Goal: Task Accomplishment & Management: Use online tool/utility

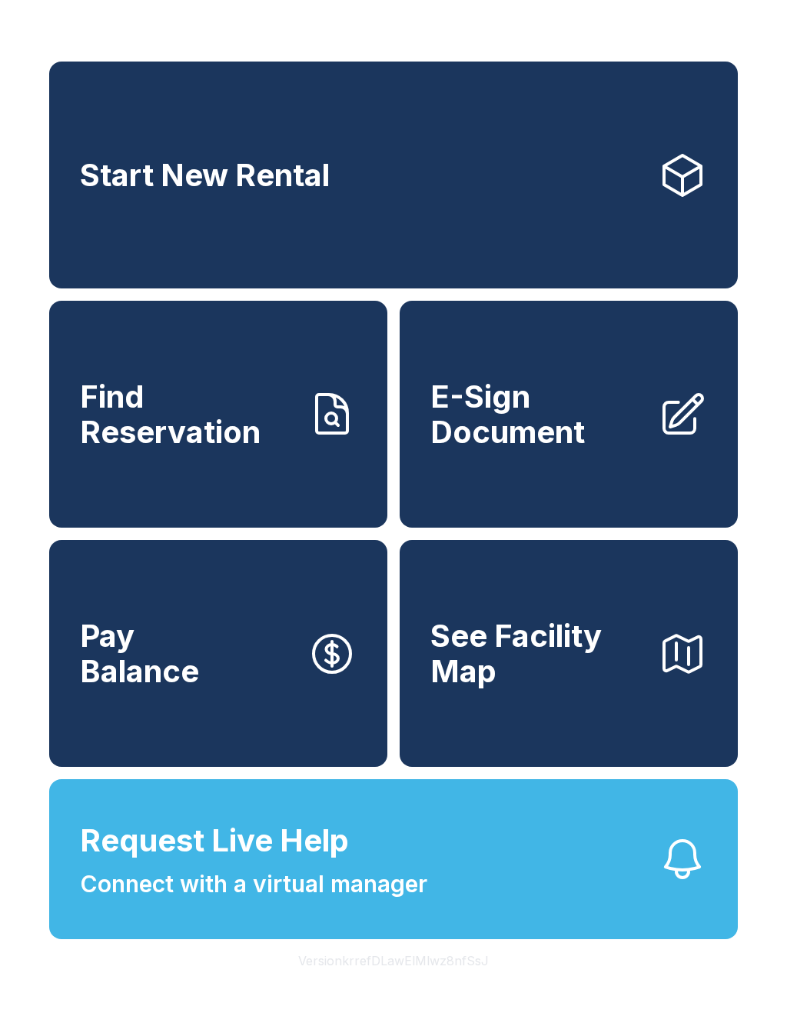
click at [168, 434] on span "Find Reservation" at bounding box center [187, 414] width 215 height 70
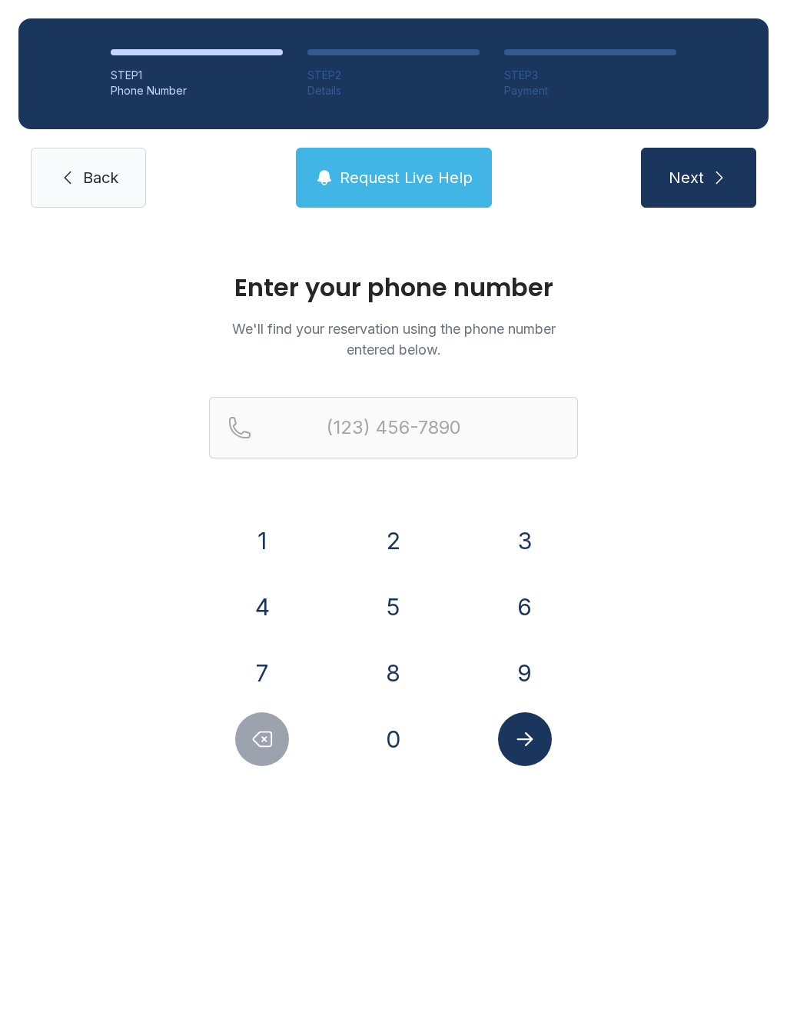
click at [395, 531] on button "2" at bounding box center [394, 541] width 54 height 54
click at [398, 607] on button "5" at bounding box center [394, 607] width 54 height 54
click at [521, 599] on button "6" at bounding box center [525, 607] width 54 height 54
click at [531, 660] on button "9" at bounding box center [525, 673] width 54 height 54
click at [399, 668] on button "8" at bounding box center [394, 673] width 54 height 54
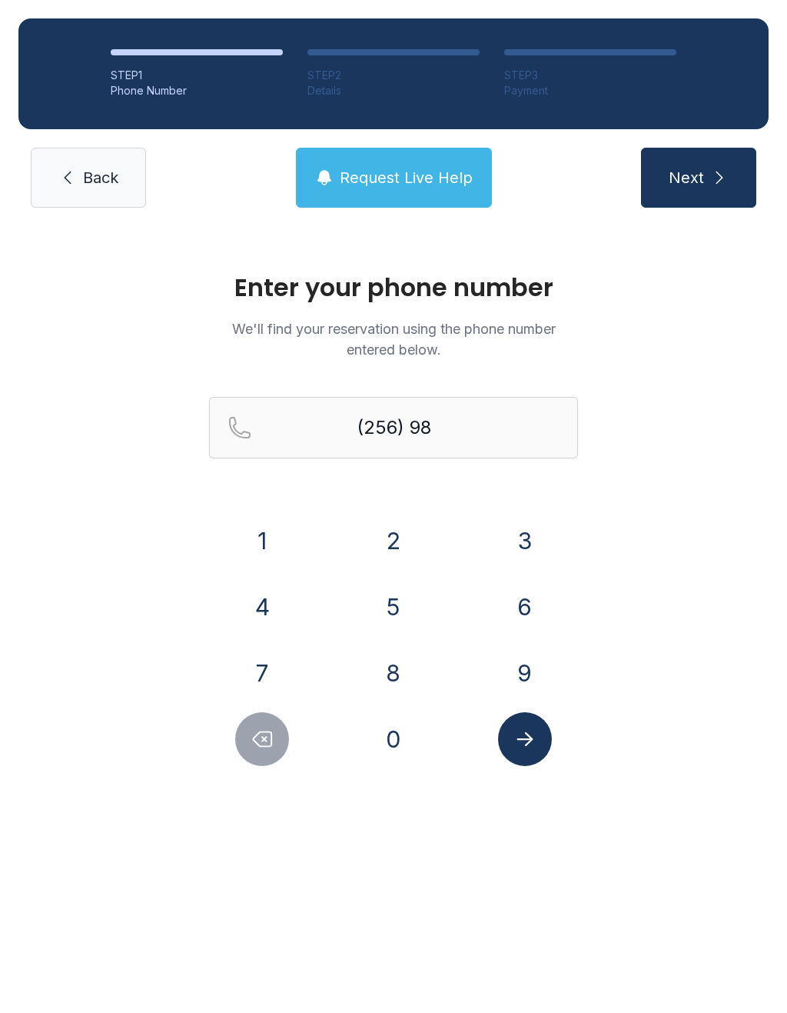
click at [408, 735] on button "0" at bounding box center [394, 739] width 54 height 54
click at [404, 664] on button "8" at bounding box center [394, 673] width 54 height 54
click at [534, 590] on button "6" at bounding box center [525, 607] width 54 height 54
click at [401, 670] on button "8" at bounding box center [394, 673] width 54 height 54
click at [268, 665] on button "7" at bounding box center [262, 673] width 54 height 54
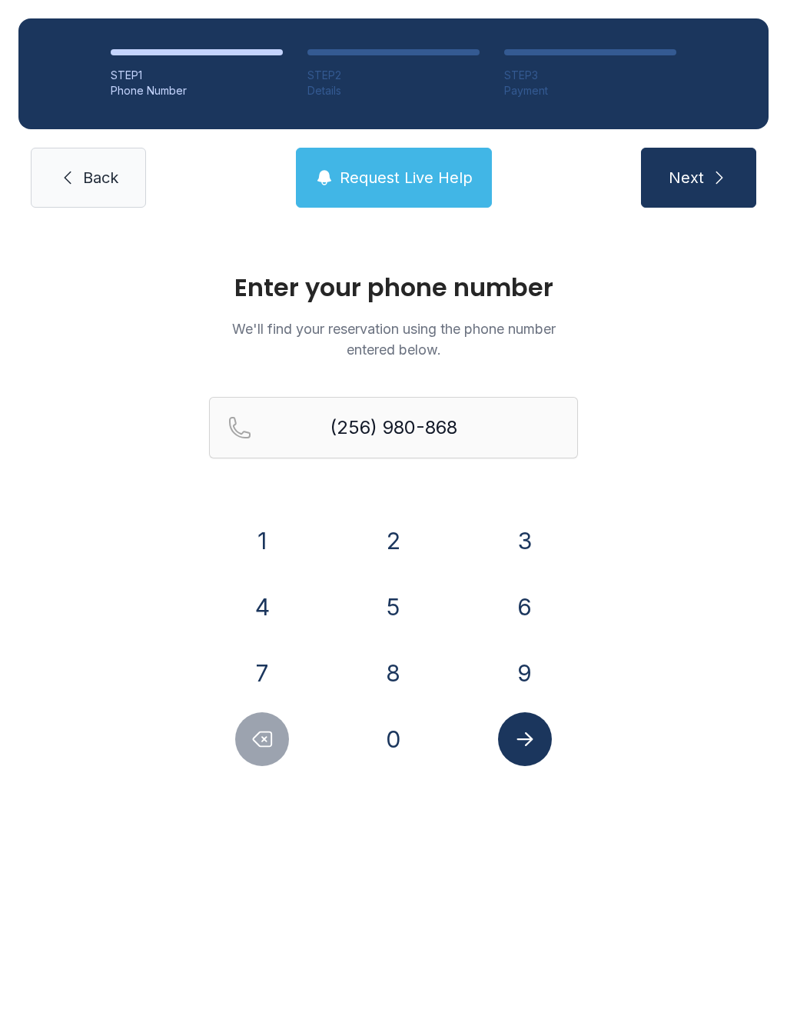
type input "[PHONE_NUMBER]"
click at [700, 175] on span "Next" at bounding box center [686, 178] width 35 height 22
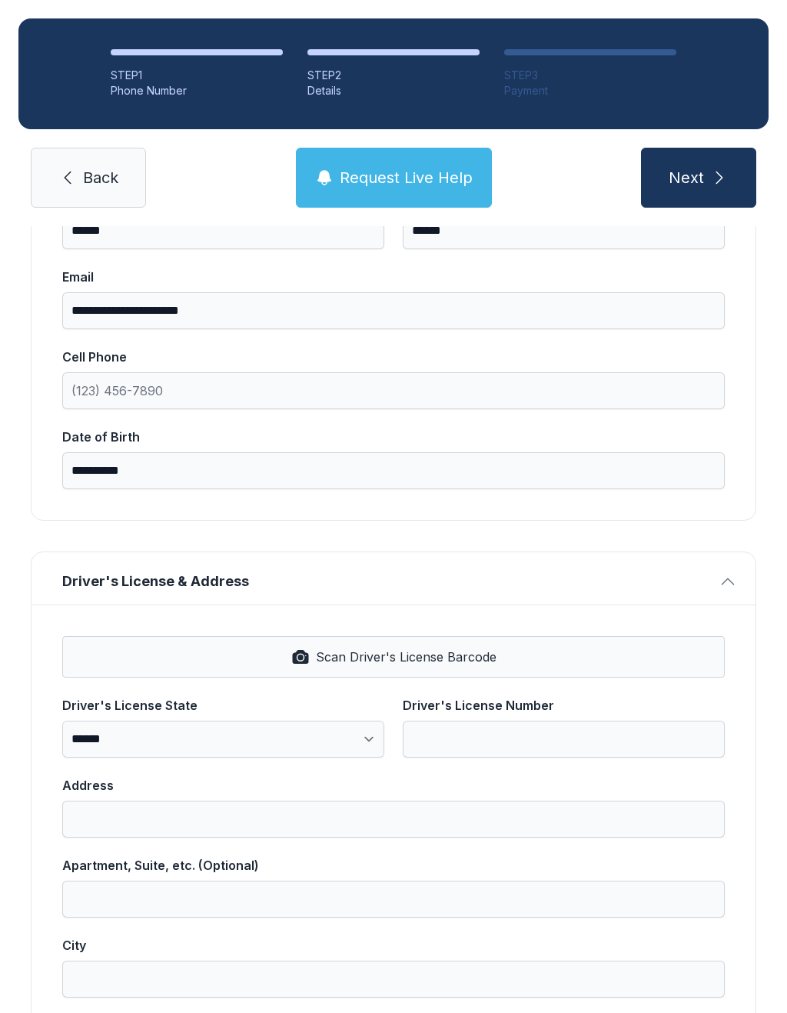
scroll to position [241, 0]
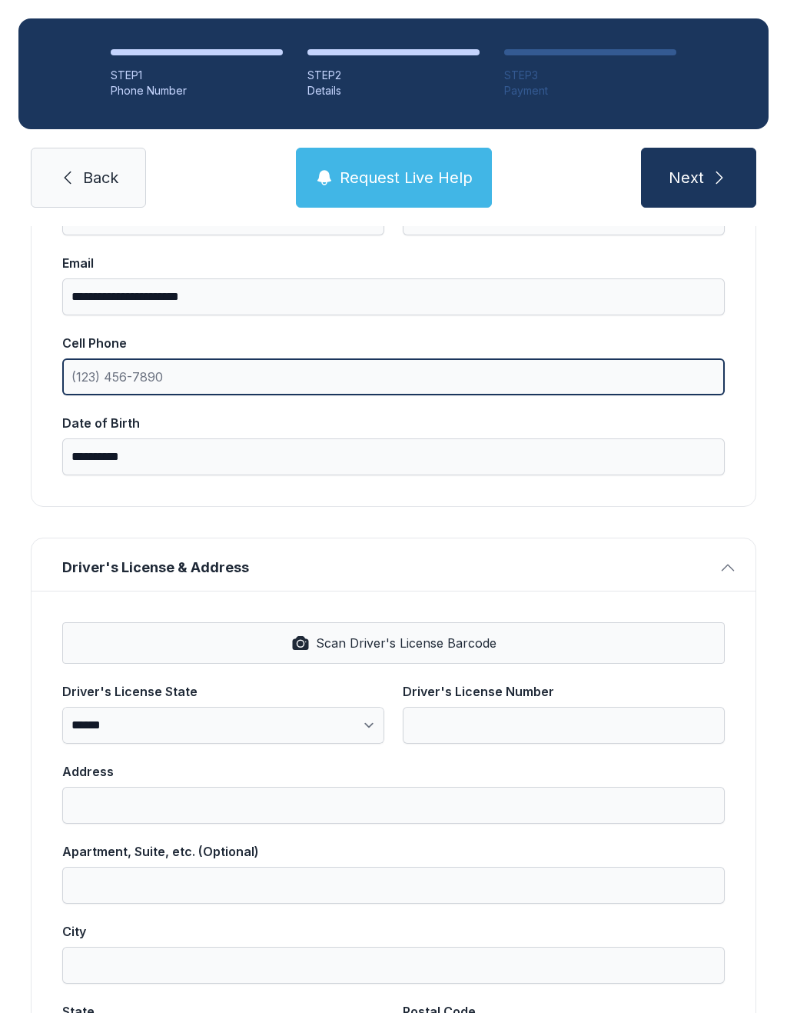
click at [105, 373] on input "Cell Phone" at bounding box center [393, 376] width 663 height 37
type input "(256) 980-867"
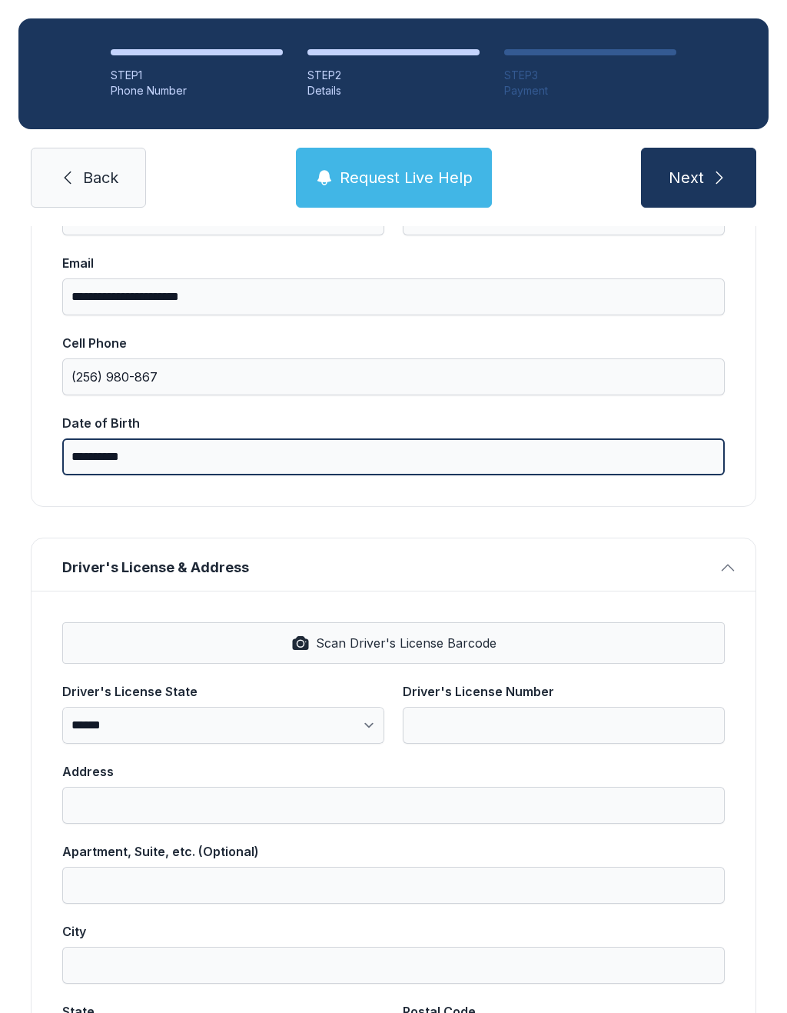
click at [188, 441] on label "**********" at bounding box center [393, 445] width 663 height 62
click at [188, 441] on input "**********" at bounding box center [393, 456] width 663 height 37
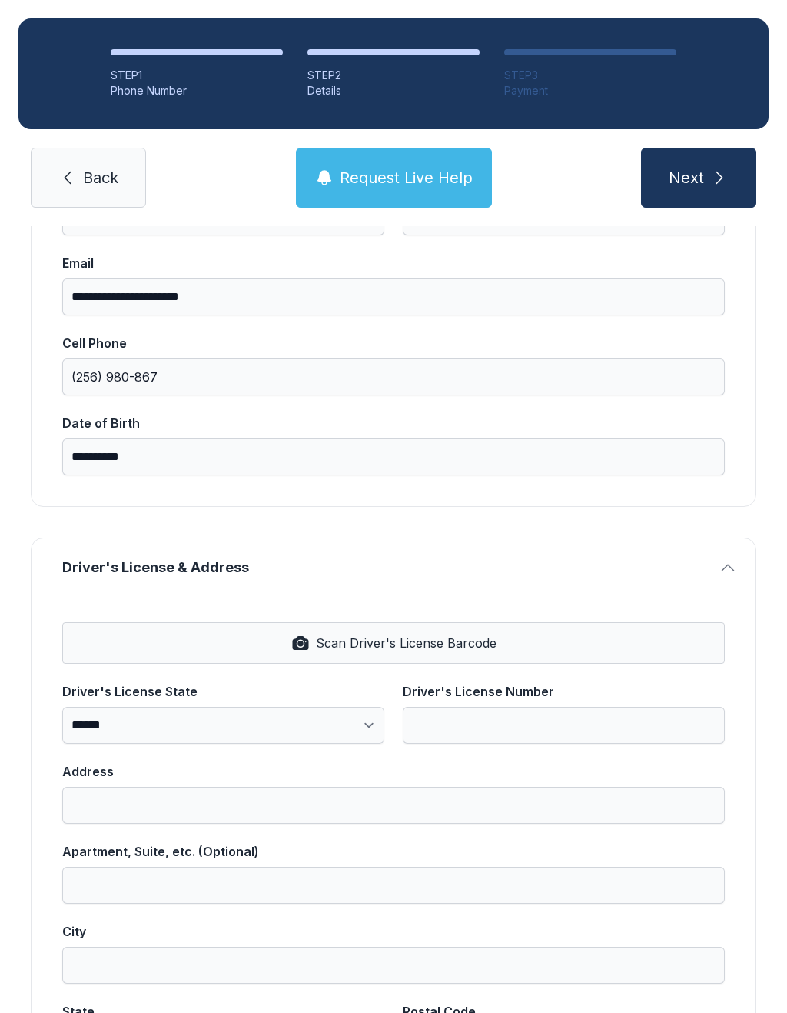
click at [188, 432] on div "Date of Birth" at bounding box center [393, 423] width 663 height 18
click at [188, 440] on input "**********" at bounding box center [393, 456] width 663 height 37
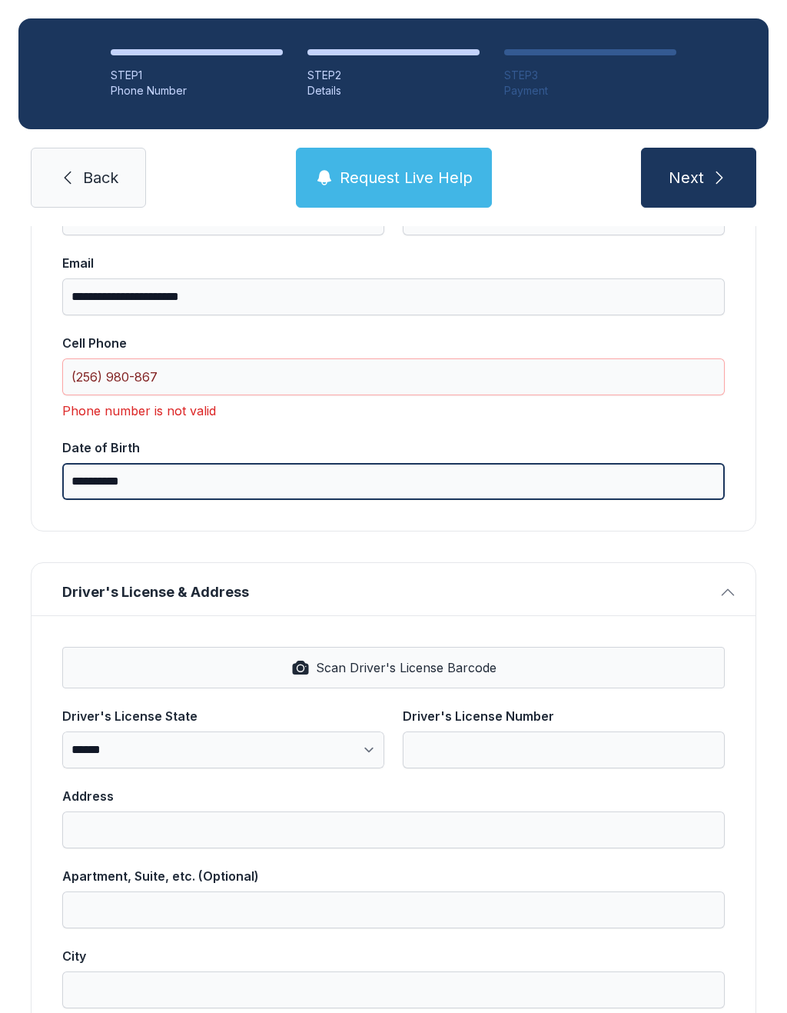
click at [191, 471] on input "**********" at bounding box center [393, 481] width 663 height 37
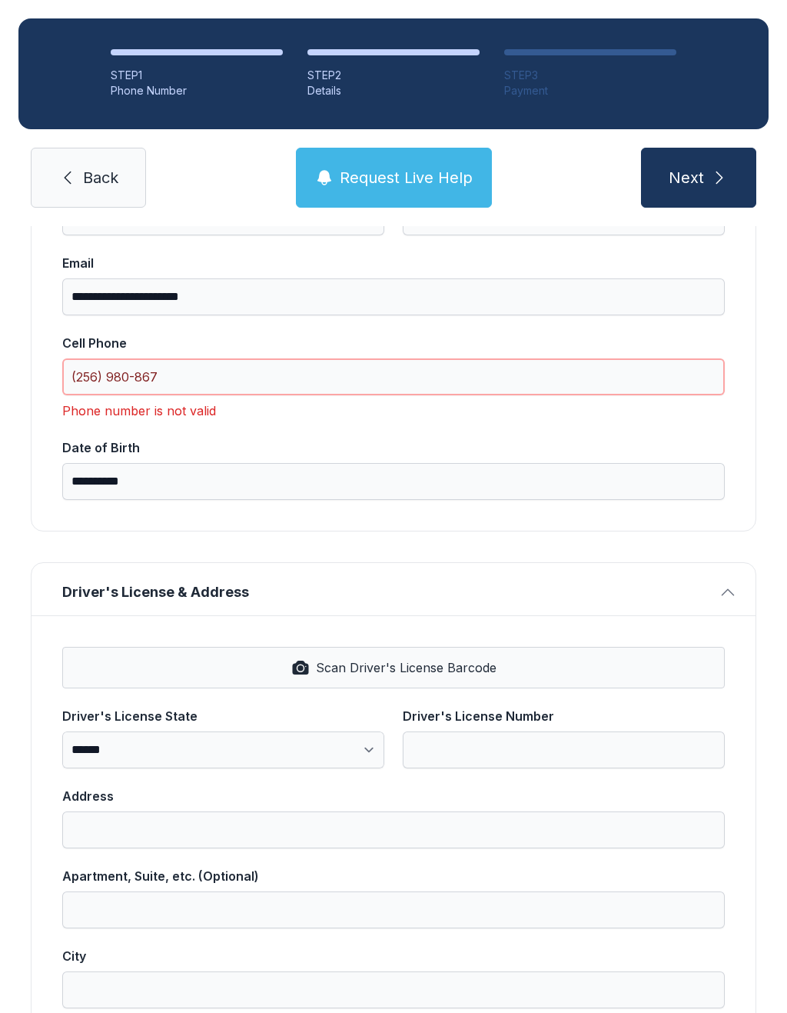
click at [185, 368] on input "(256) 980-867" at bounding box center [393, 376] width 663 height 37
click at [85, 183] on span "Back" at bounding box center [100, 178] width 35 height 22
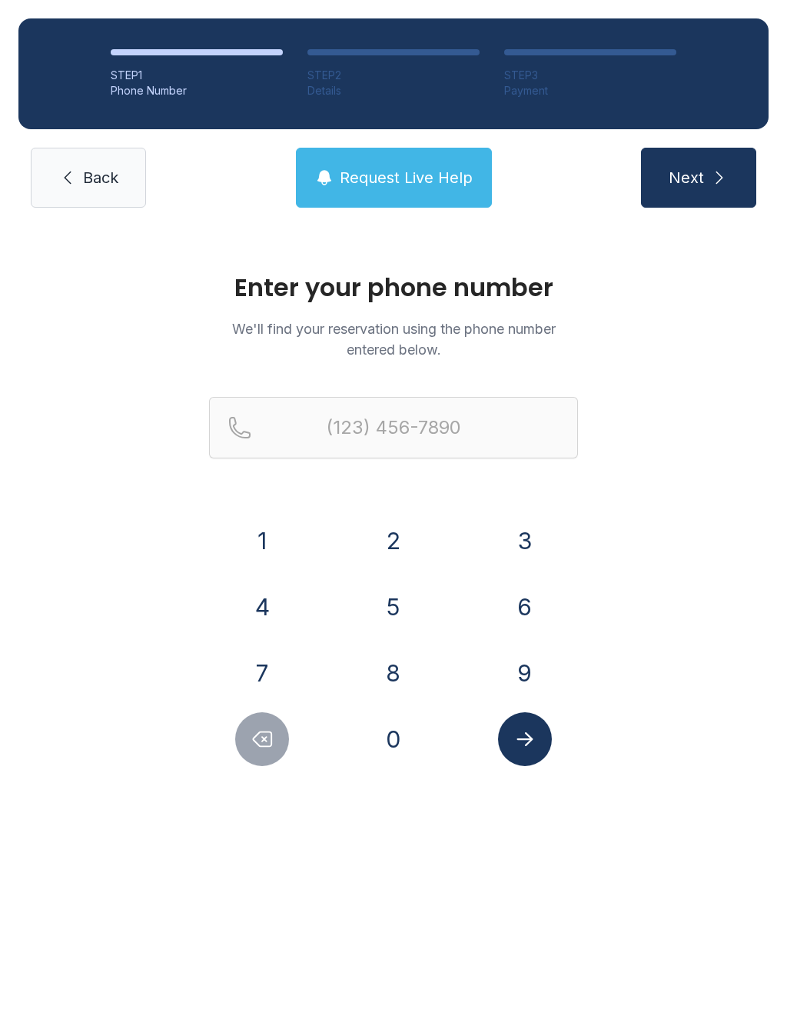
click at [79, 183] on link "Back" at bounding box center [88, 178] width 115 height 60
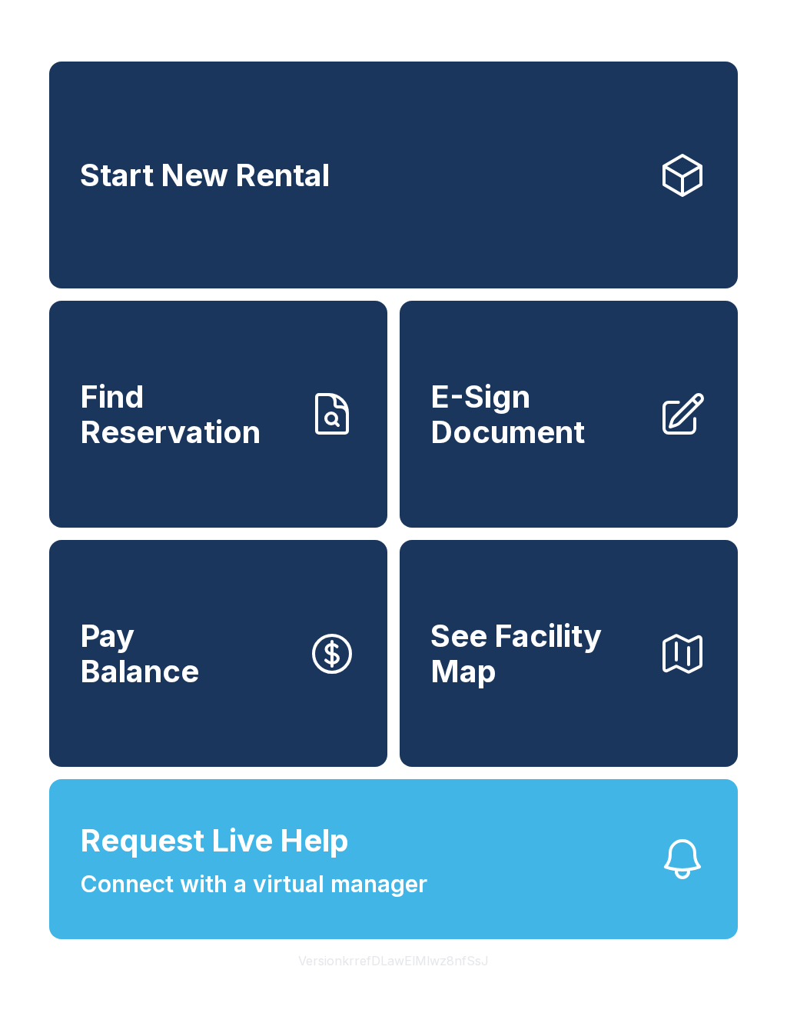
click at [528, 434] on span "E-Sign Document" at bounding box center [538, 414] width 215 height 70
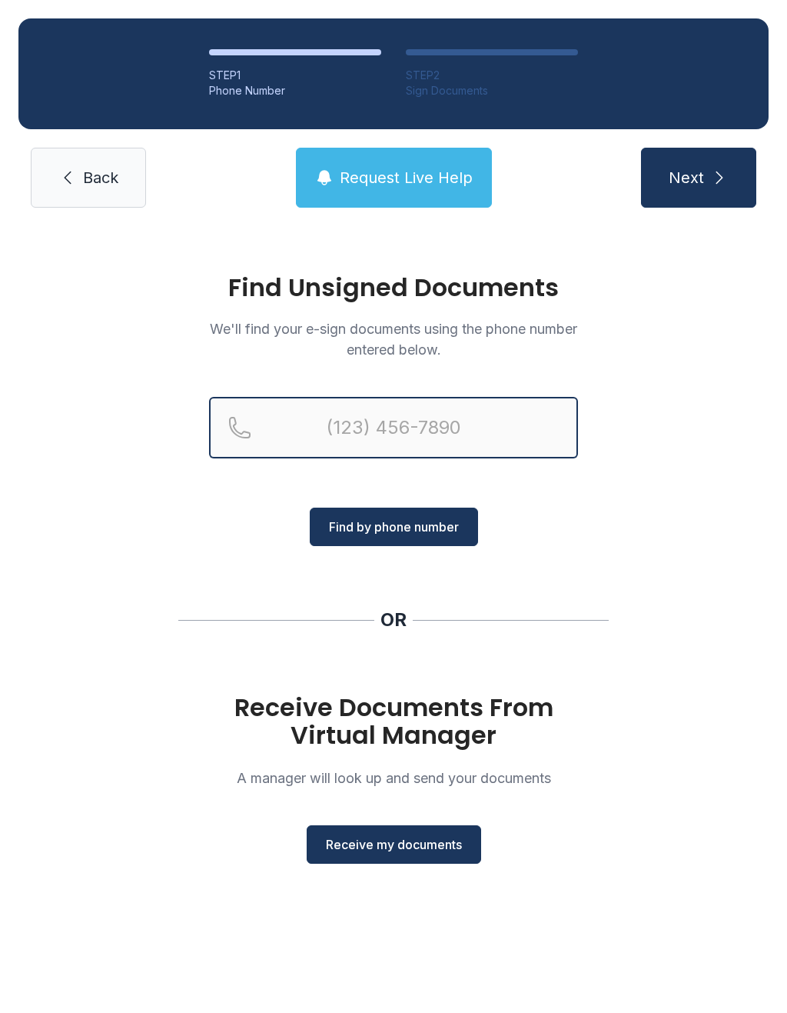
click at [303, 423] on input "Reservation phone number" at bounding box center [393, 428] width 369 height 62
type input "[PHONE_NUMBER]"
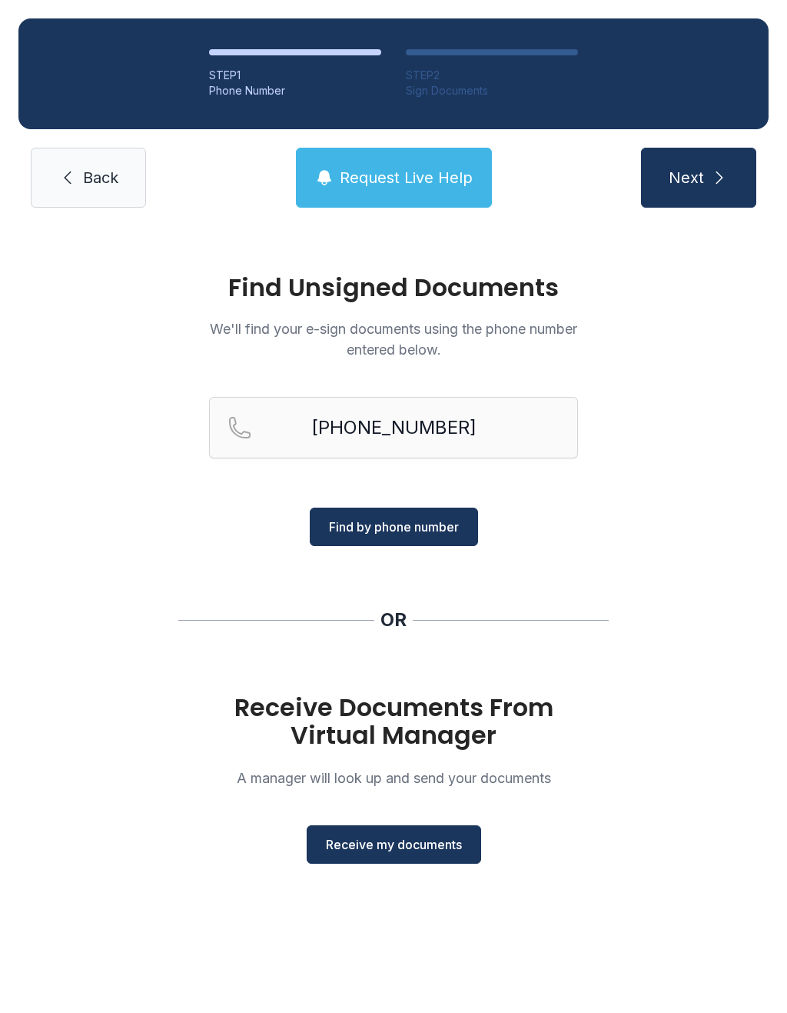
click at [420, 524] on span "Find by phone number" at bounding box center [394, 526] width 130 height 18
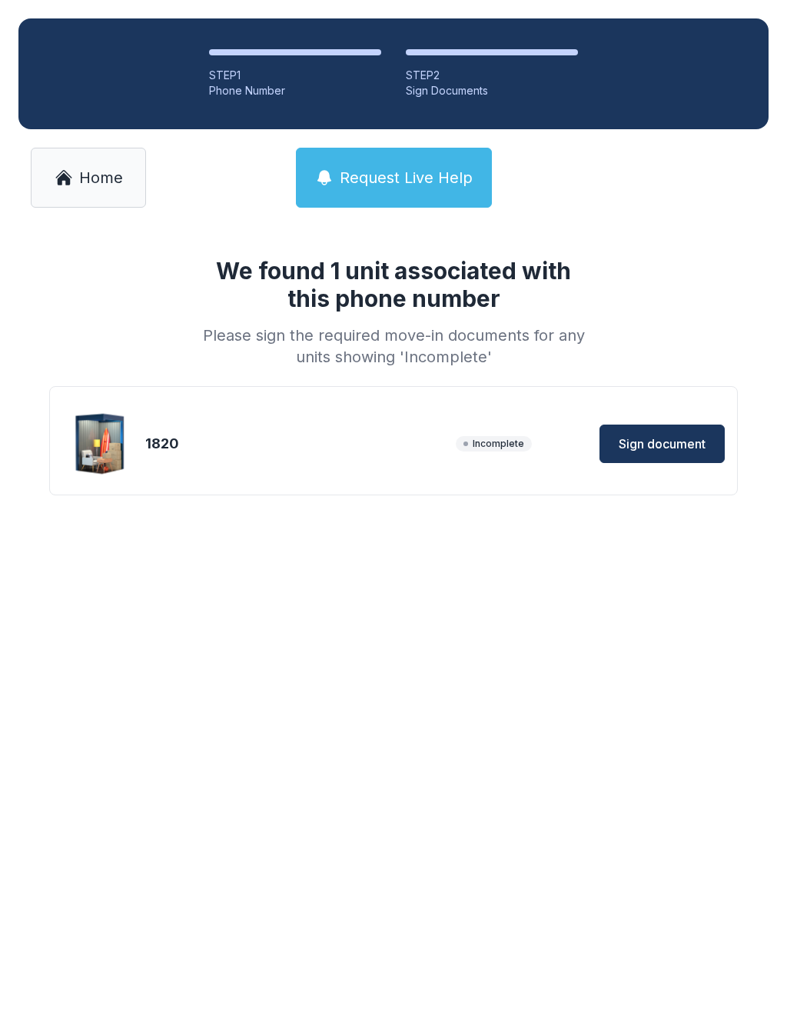
click at [677, 436] on span "Sign document" at bounding box center [662, 443] width 87 height 18
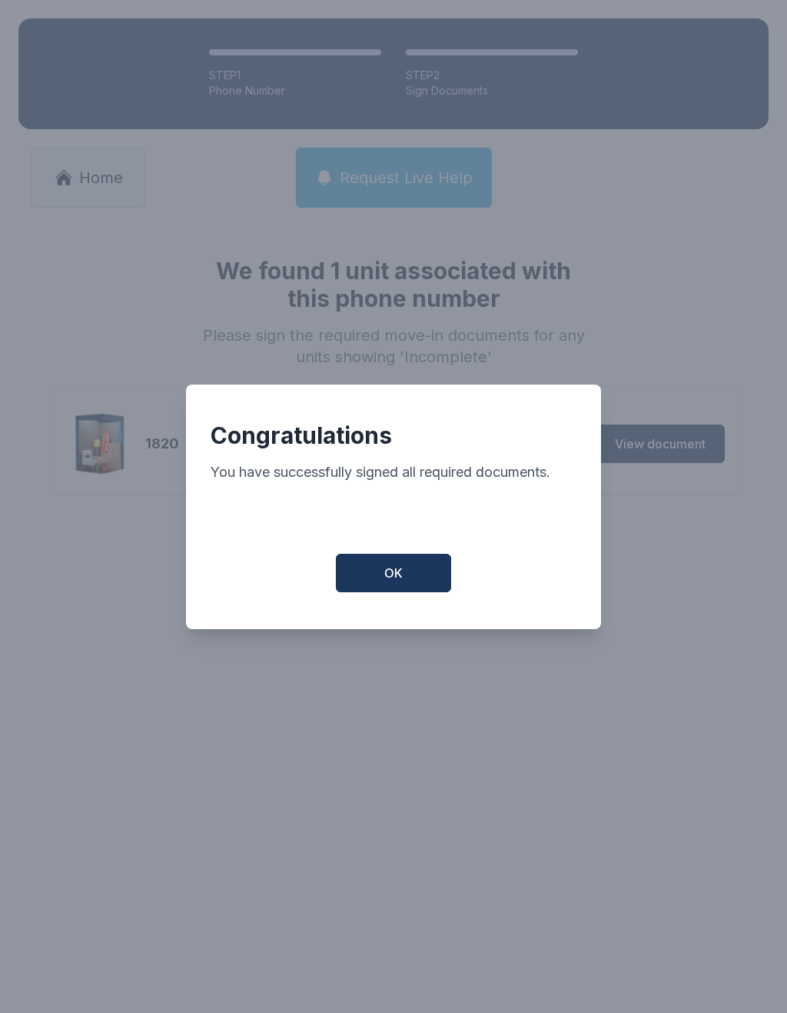
click at [413, 579] on button "OK" at bounding box center [393, 573] width 115 height 38
